Goal: Task Accomplishment & Management: Complete application form

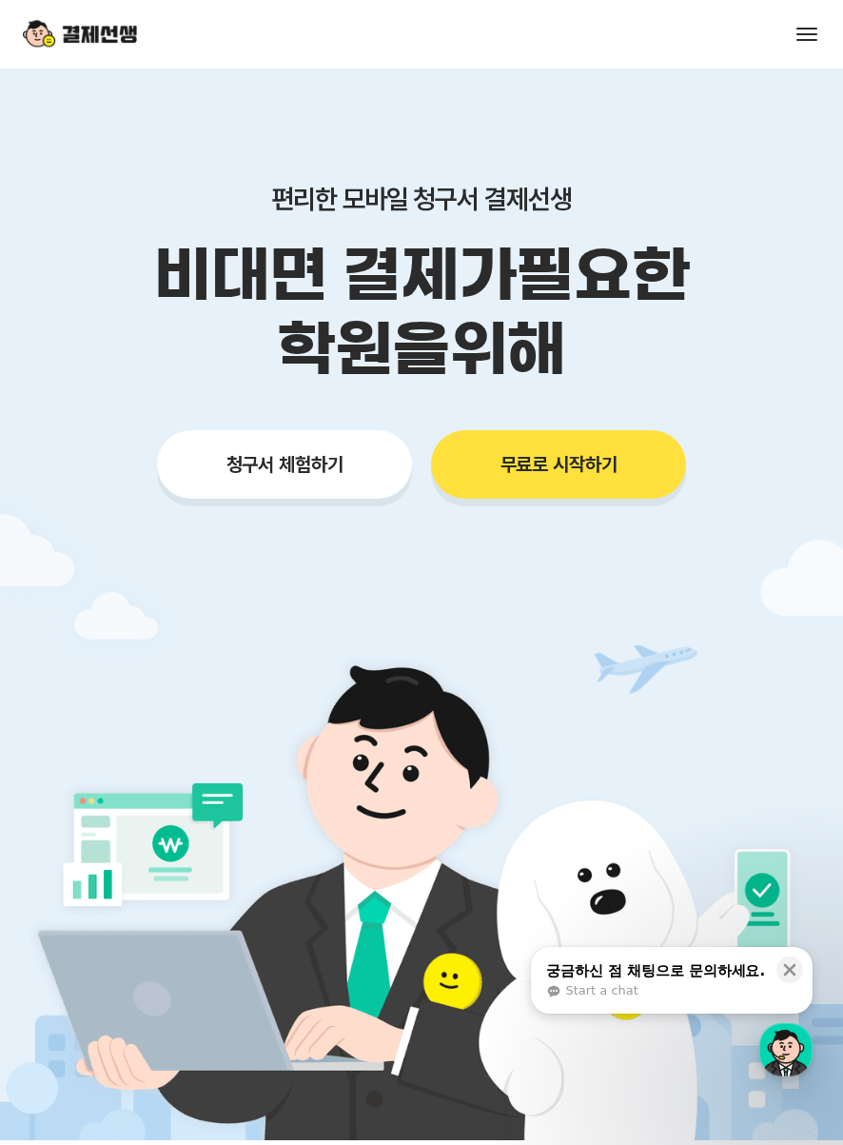
click at [284, 464] on span "청구서 체험하기" at bounding box center [284, 464] width 117 height 23
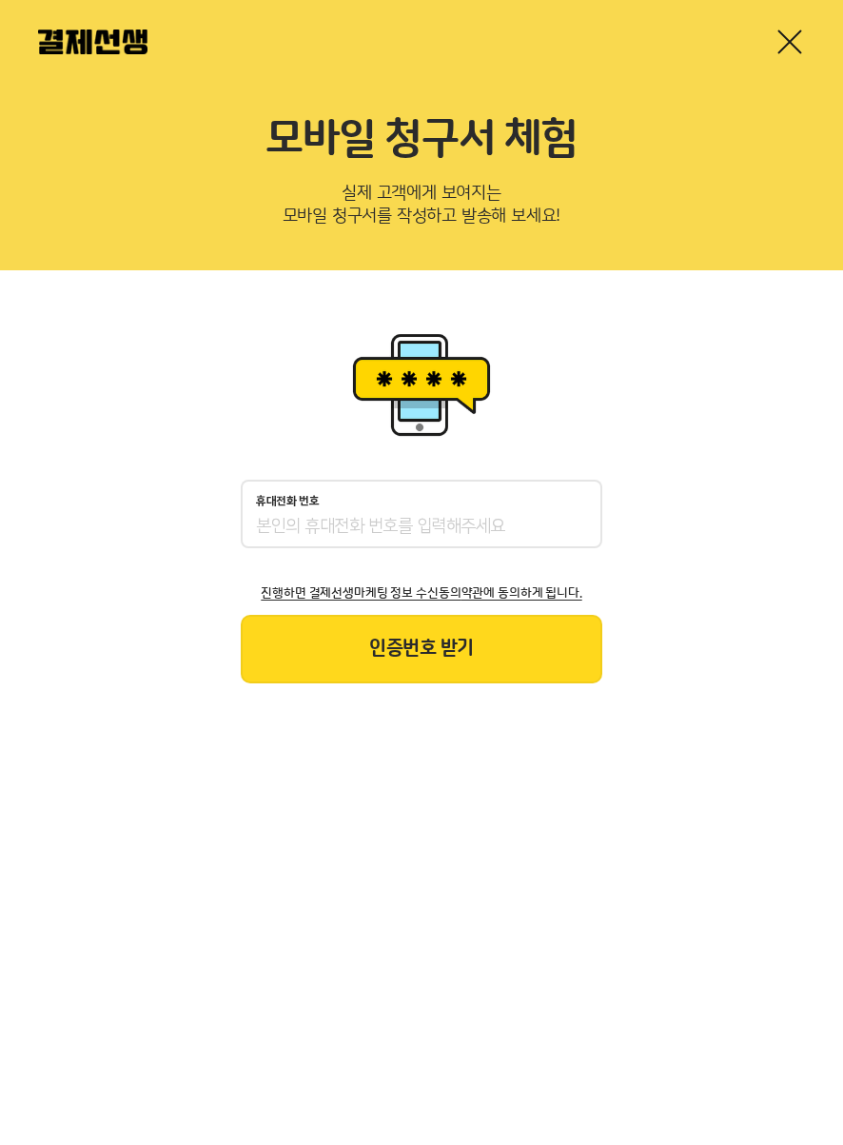
click at [422, 648] on span "인증번호 받기" at bounding box center [421, 647] width 104 height 21
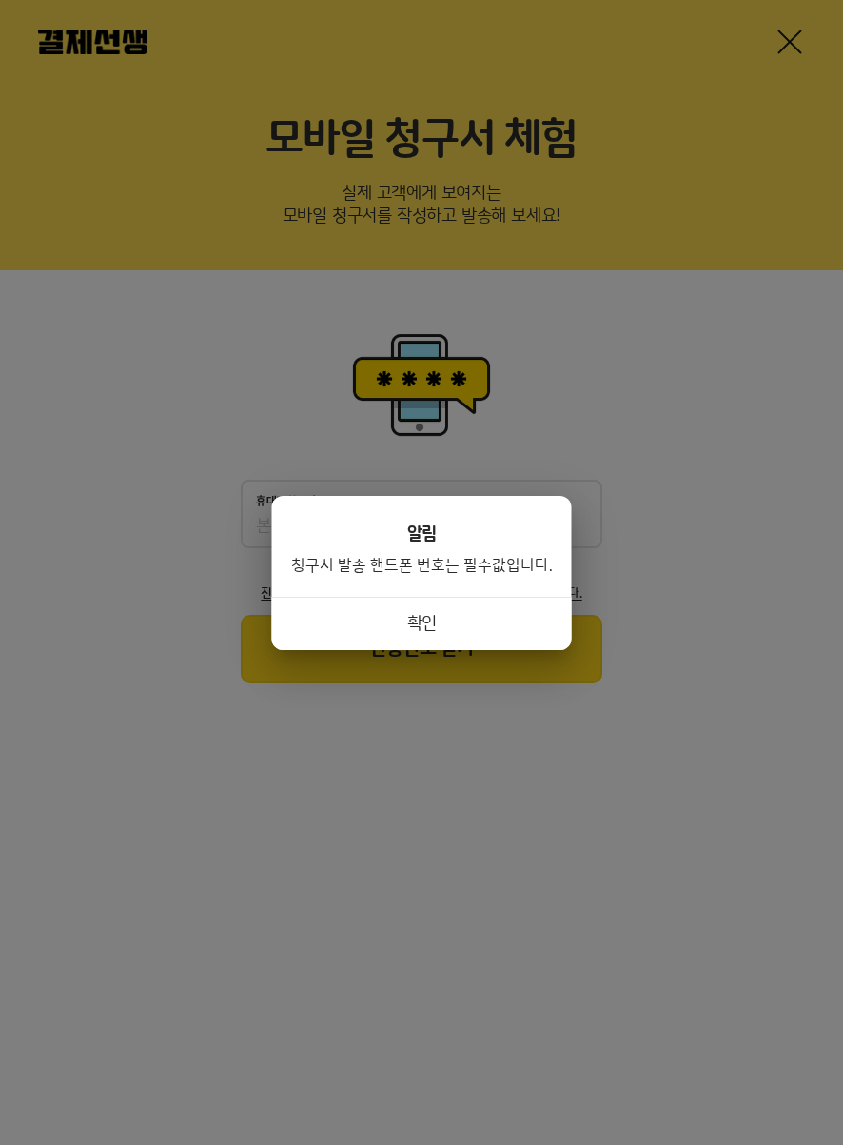
click at [422, 622] on span "확인" at bounding box center [421, 623] width 29 height 19
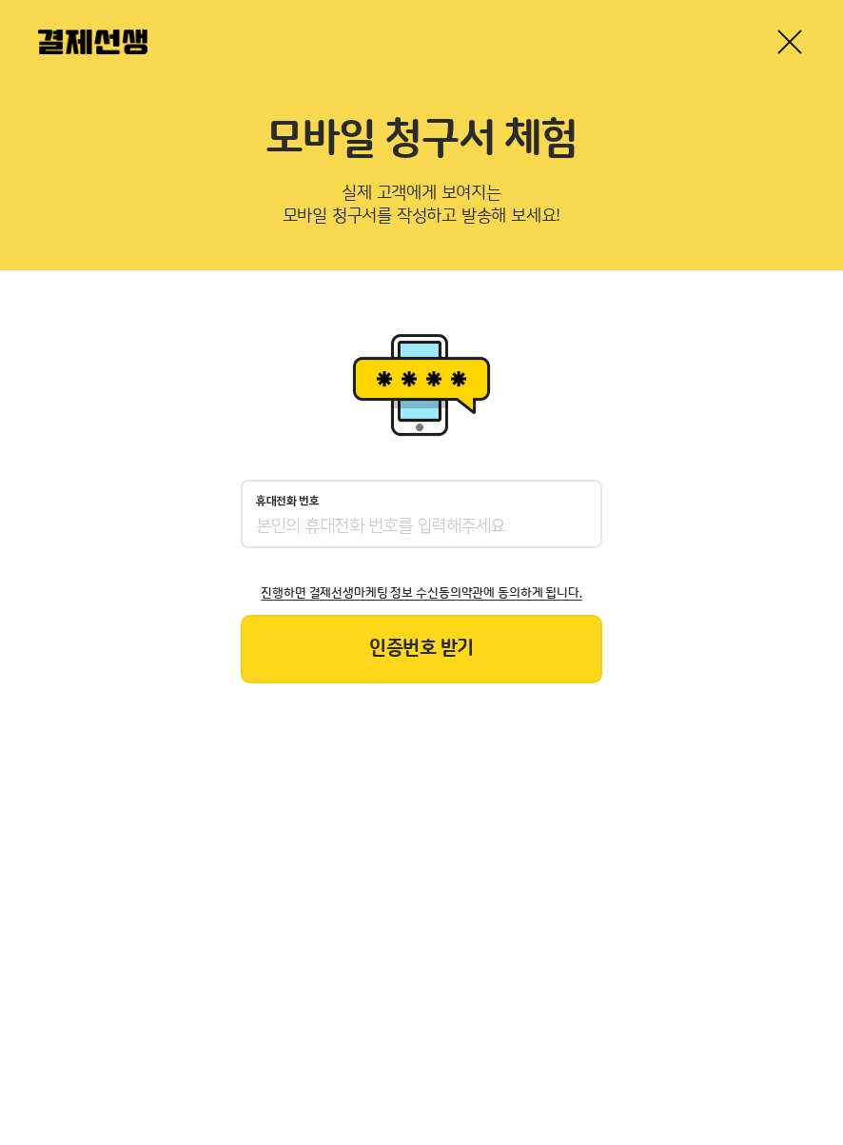
click at [790, 42] on link at bounding box center [790, 42] width 30 height 30
